Goal: Task Accomplishment & Management: Complete application form

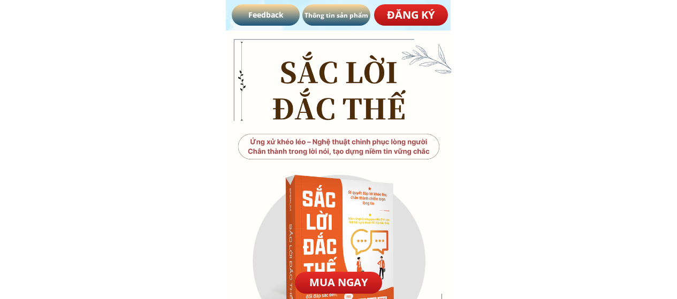
select select "**********"
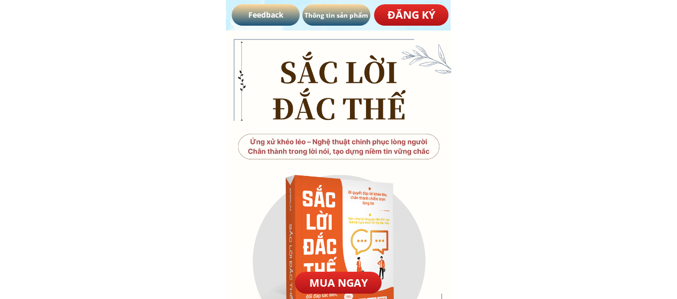
select select "**********"
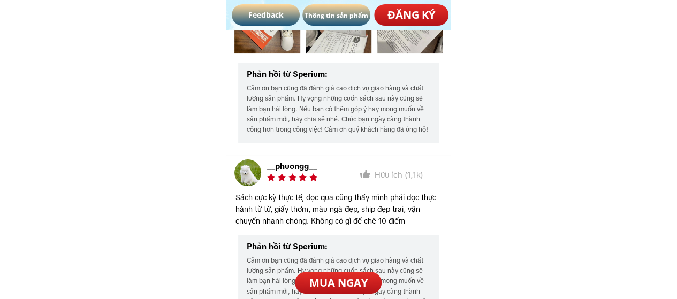
scroll to position [6385, 0]
